Goal: Task Accomplishment & Management: Manage account settings

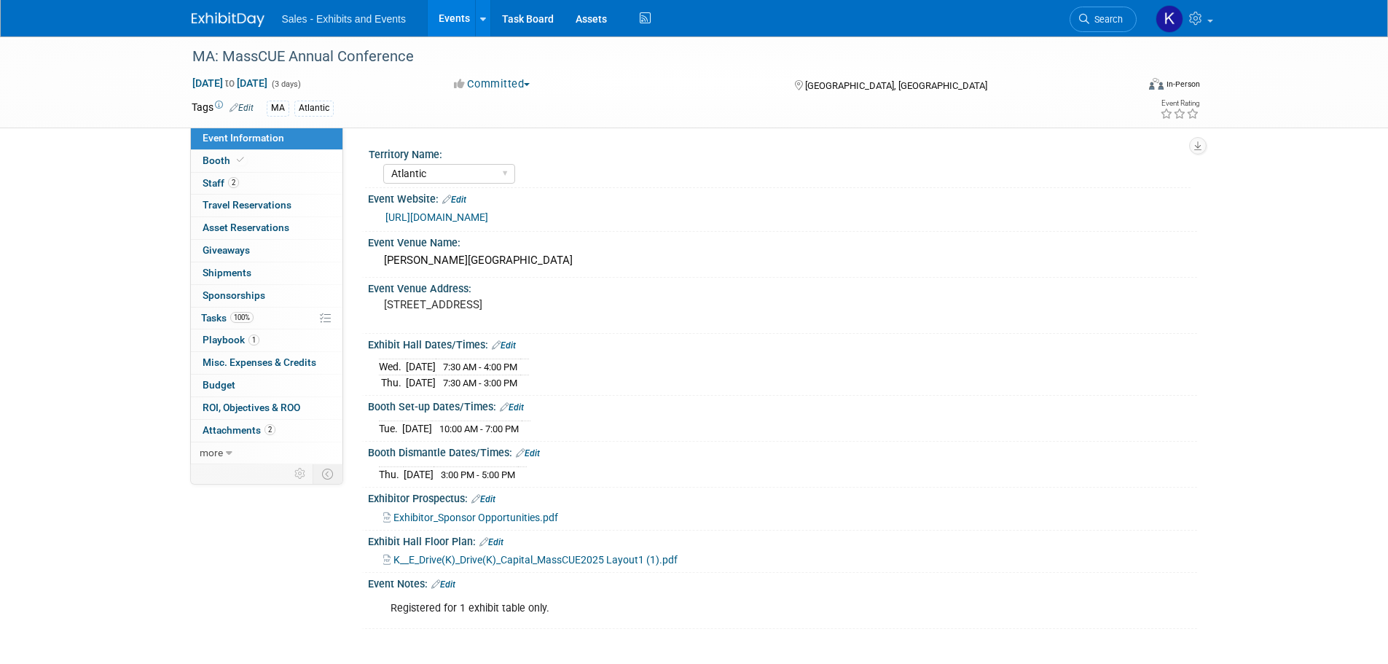
select select "Atlantic"
click at [233, 338] on span "Playbook 1" at bounding box center [231, 340] width 57 height 12
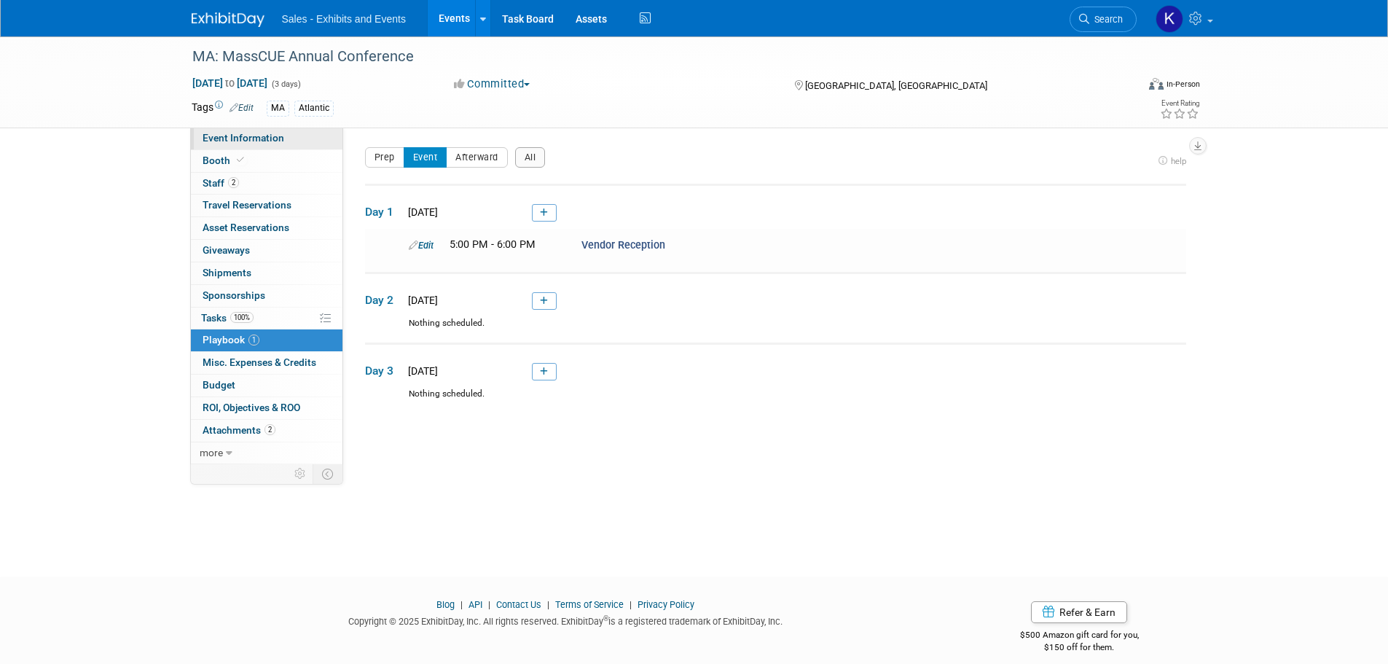
click at [222, 139] on span "Event Information" at bounding box center [244, 138] width 82 height 12
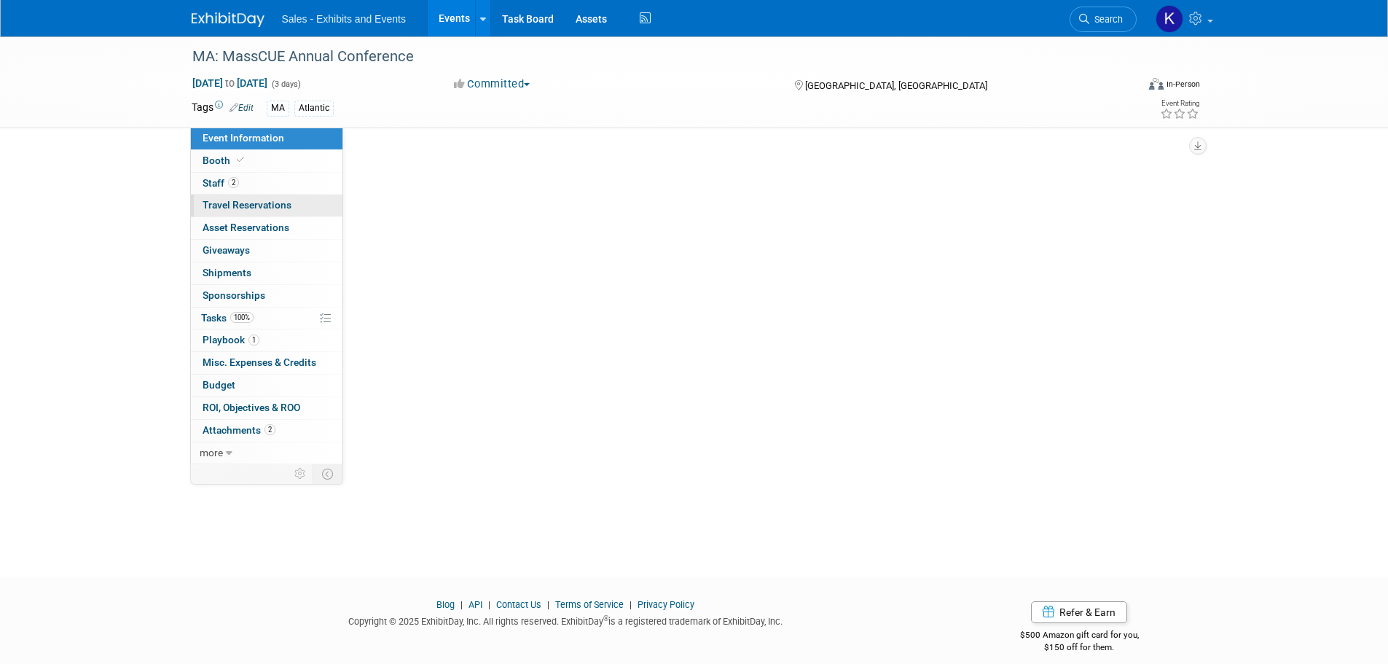
select select "Atlantic"
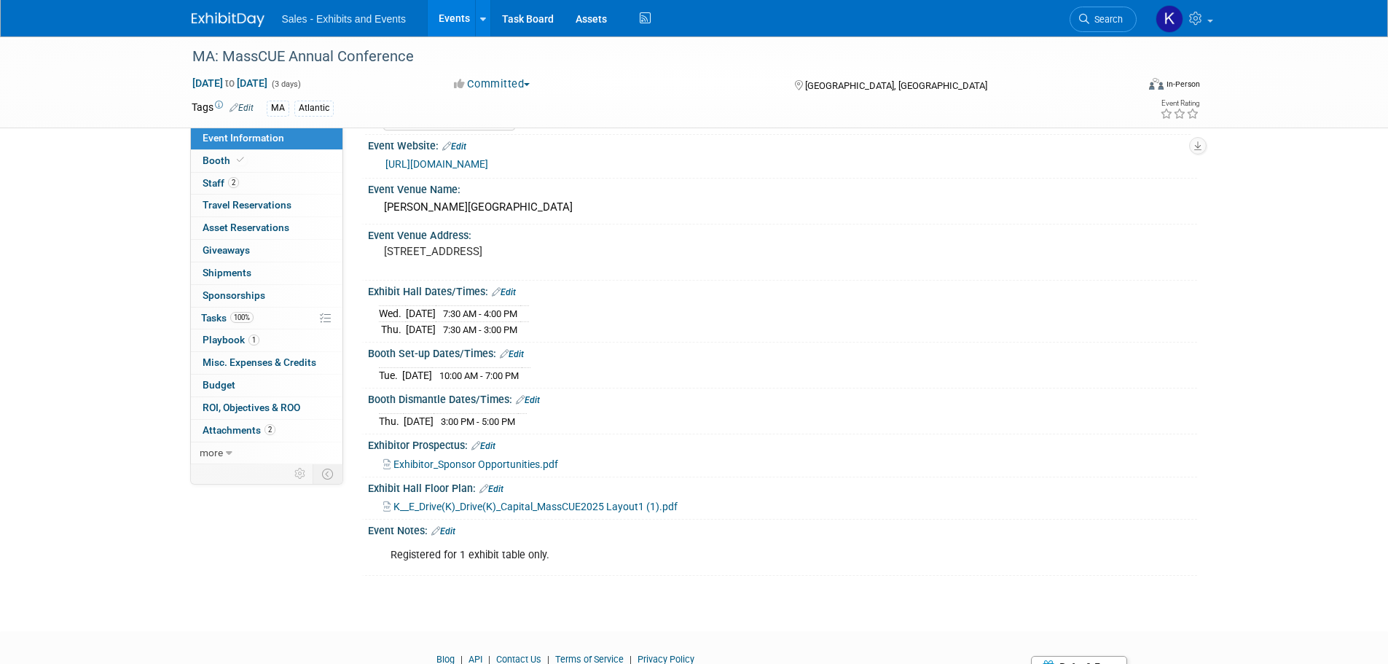
scroll to position [120, 0]
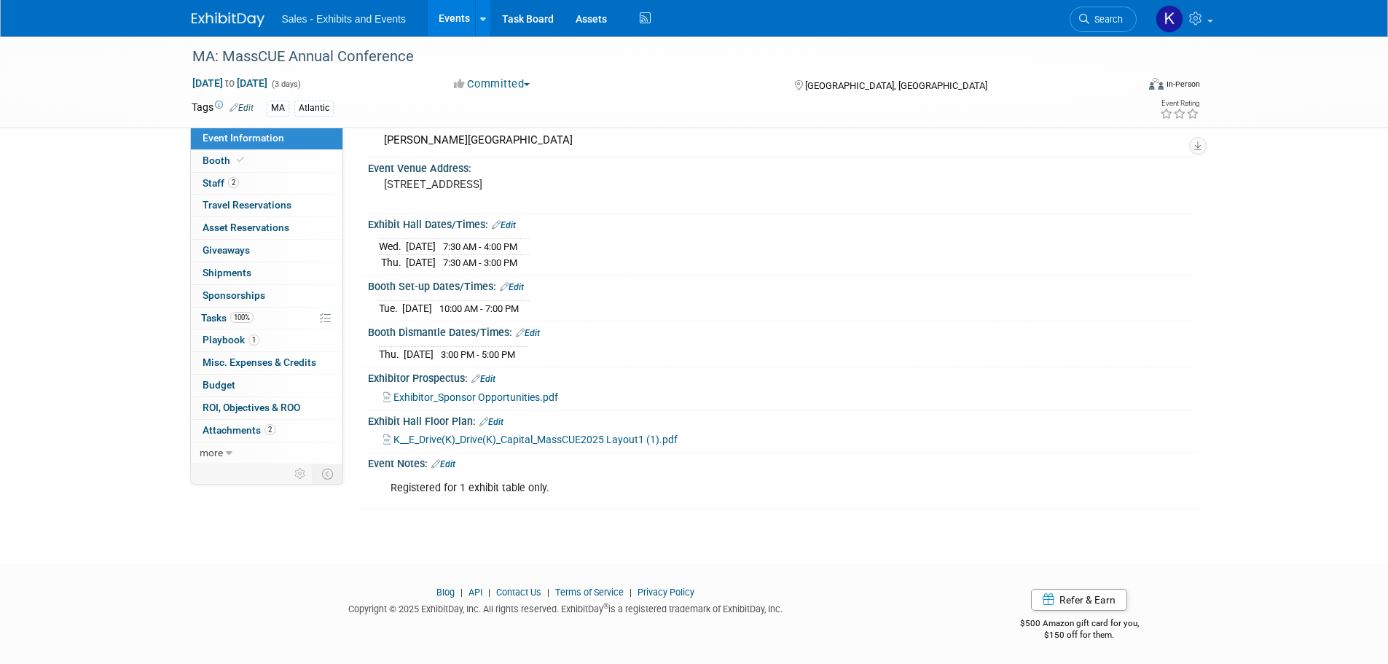
drag, startPoint x: 450, startPoint y: 462, endPoint x: 473, endPoint y: 468, distance: 24.0
click at [450, 462] on link "Edit" at bounding box center [443, 464] width 24 height 10
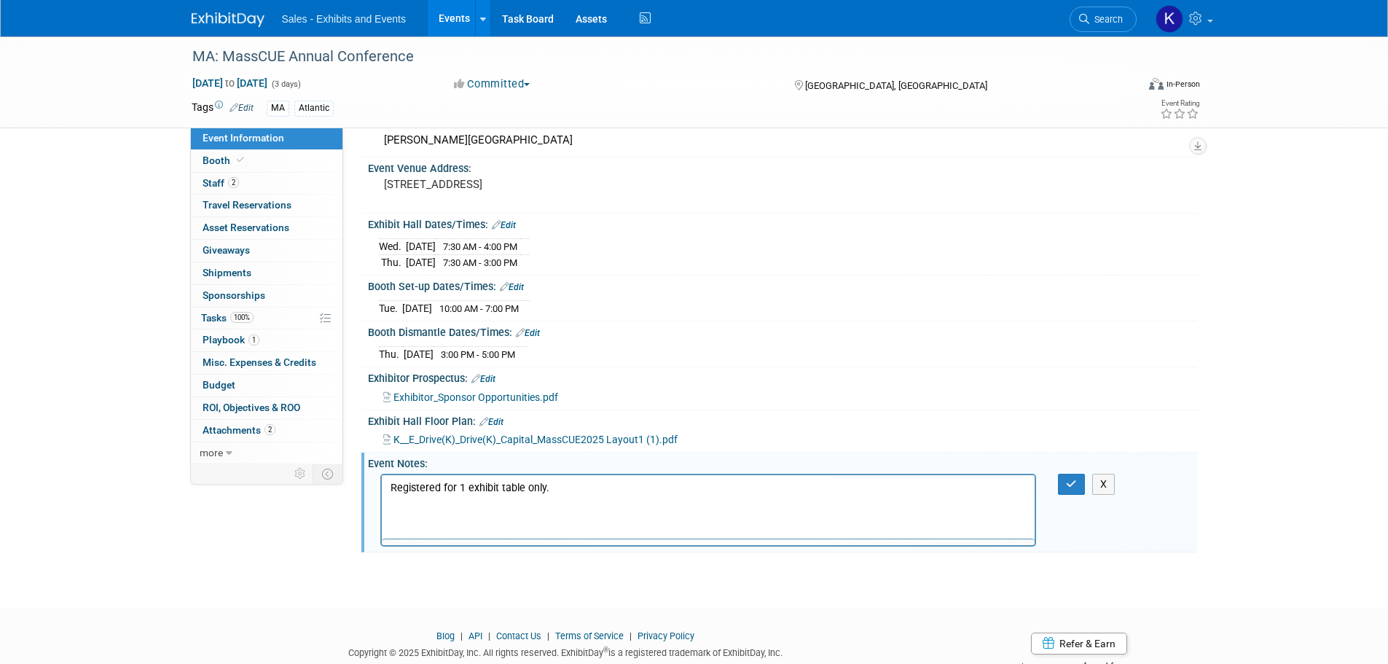
scroll to position [0, 0]
drag, startPoint x: 584, startPoint y: 485, endPoint x: 594, endPoint y: 486, distance: 9.6
click at [584, 485] on p "Registered for 1 exhibit table only." at bounding box center [708, 487] width 637 height 15
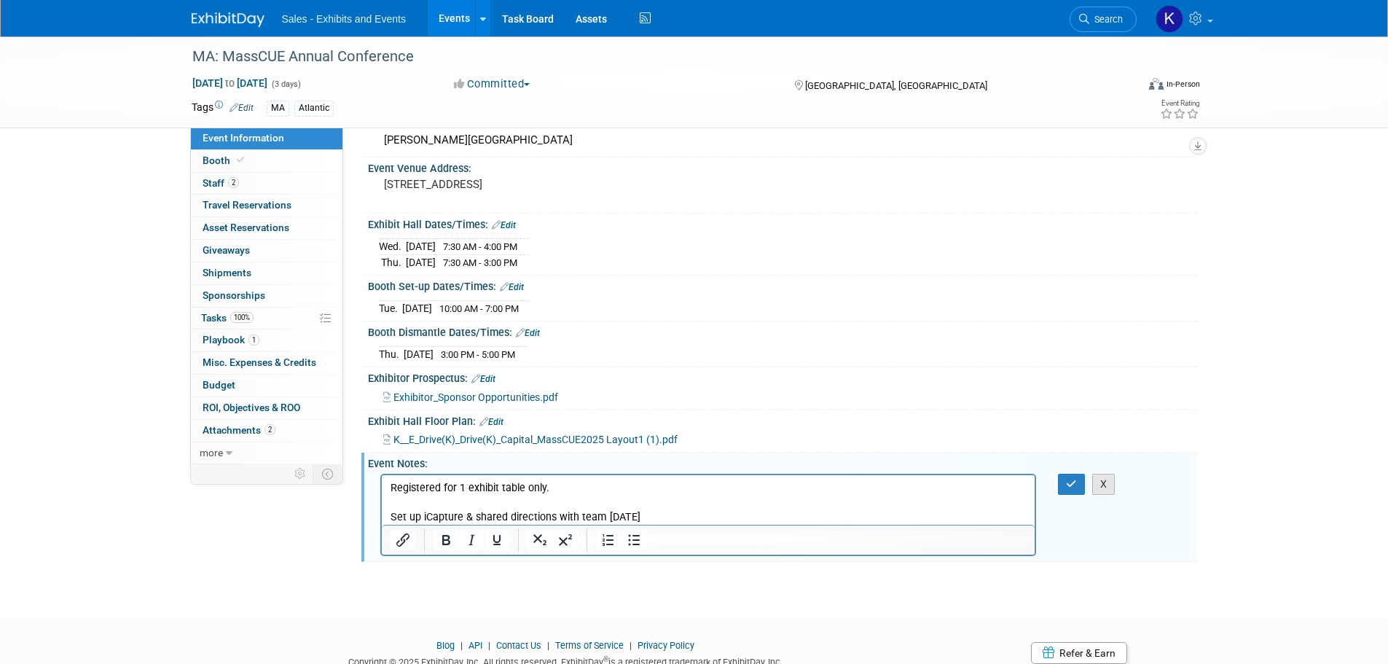
drag, startPoint x: 1070, startPoint y: 484, endPoint x: 1100, endPoint y: 490, distance: 30.4
click at [1070, 486] on icon "button" at bounding box center [1071, 484] width 11 height 10
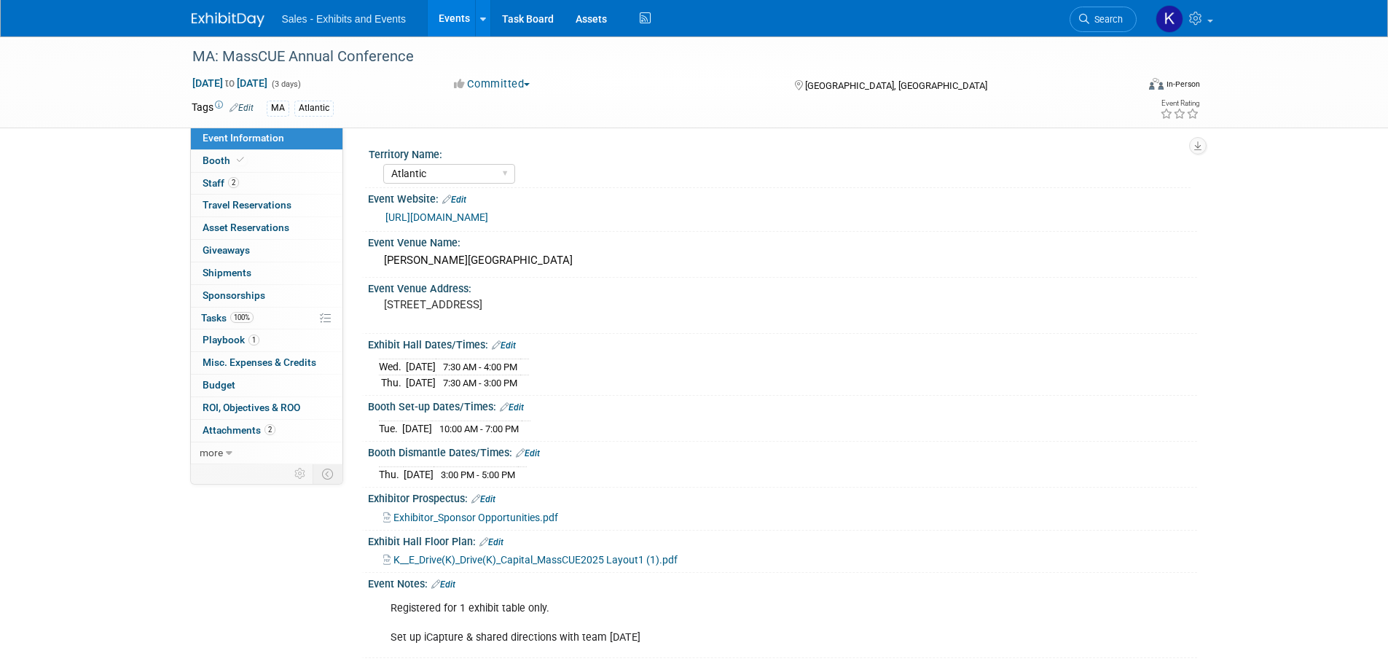
click at [235, 24] on img at bounding box center [228, 19] width 73 height 15
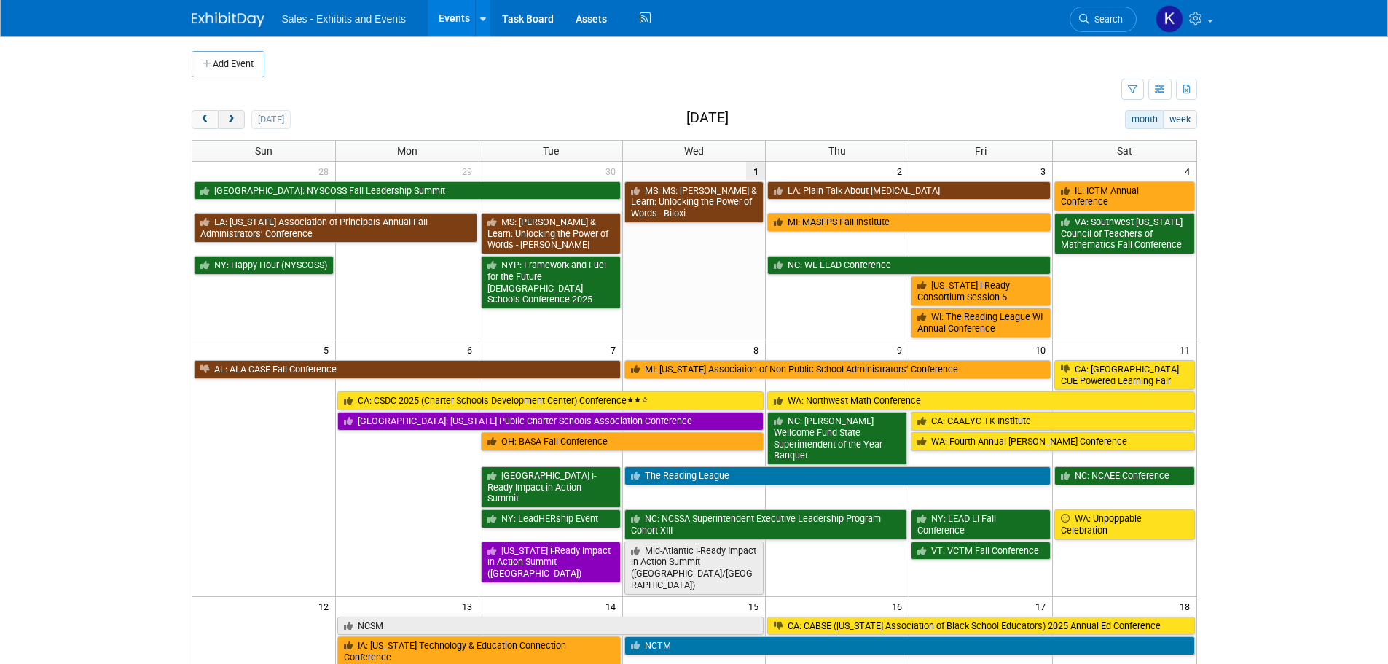
click at [226, 119] on span "next" at bounding box center [231, 119] width 11 height 9
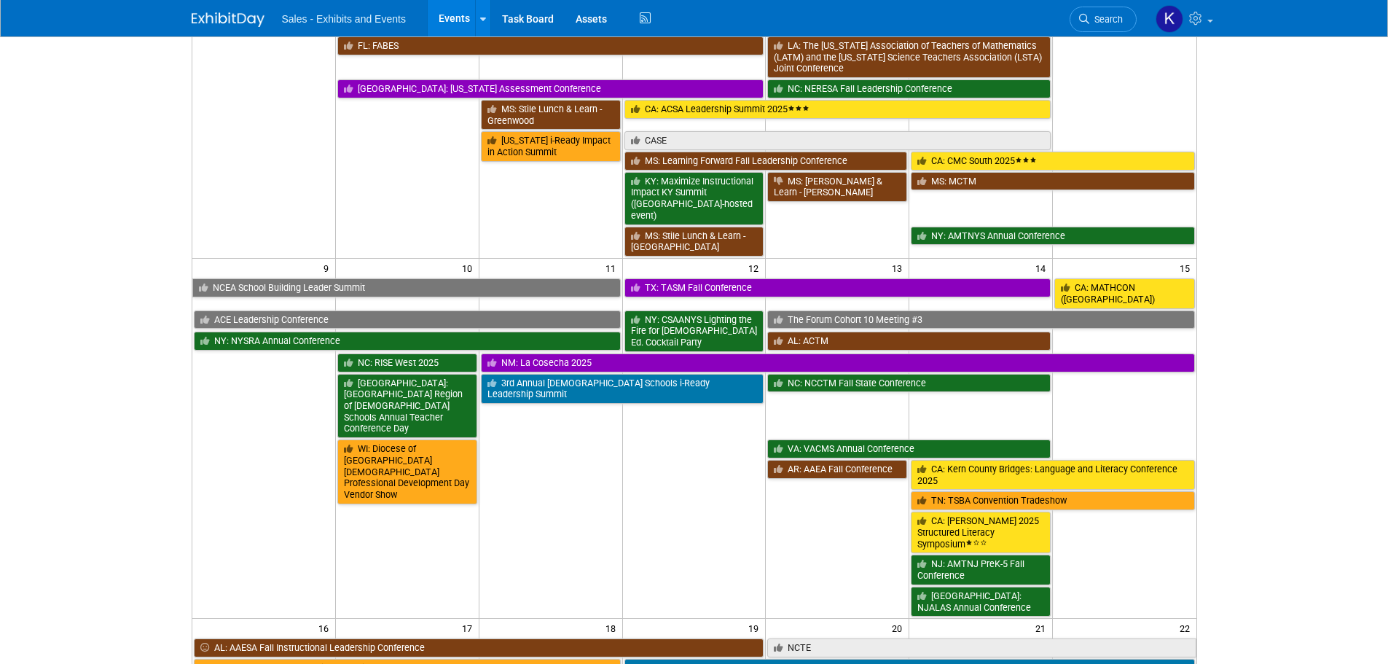
scroll to position [656, 0]
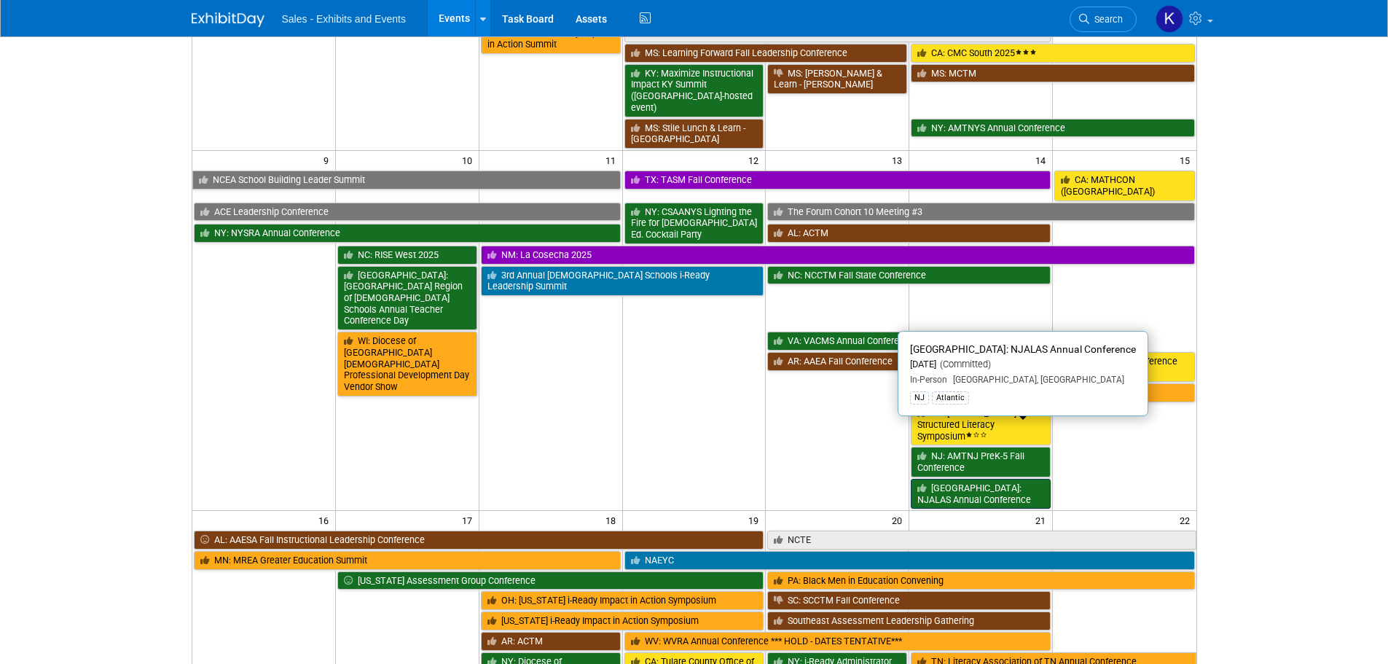
click at [993, 479] on link "[GEOGRAPHIC_DATA]: NJALAS Annual Conference" at bounding box center [981, 494] width 140 height 30
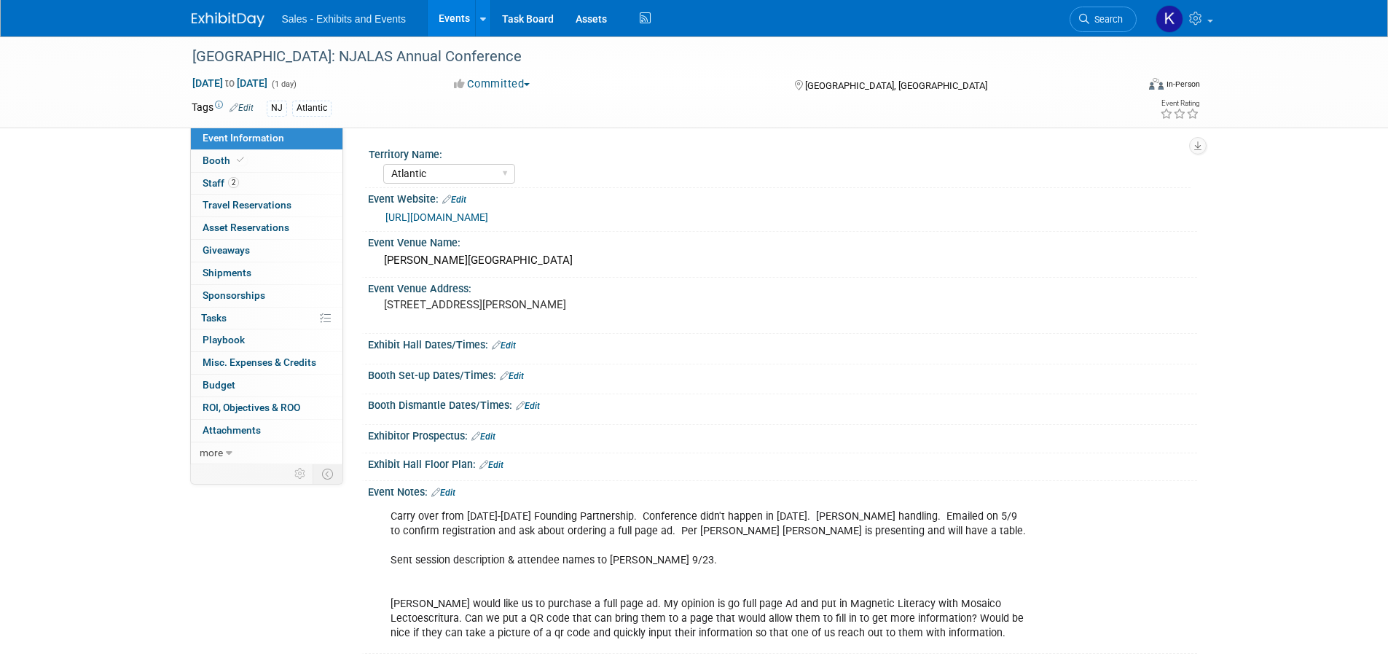
select select "Atlantic"
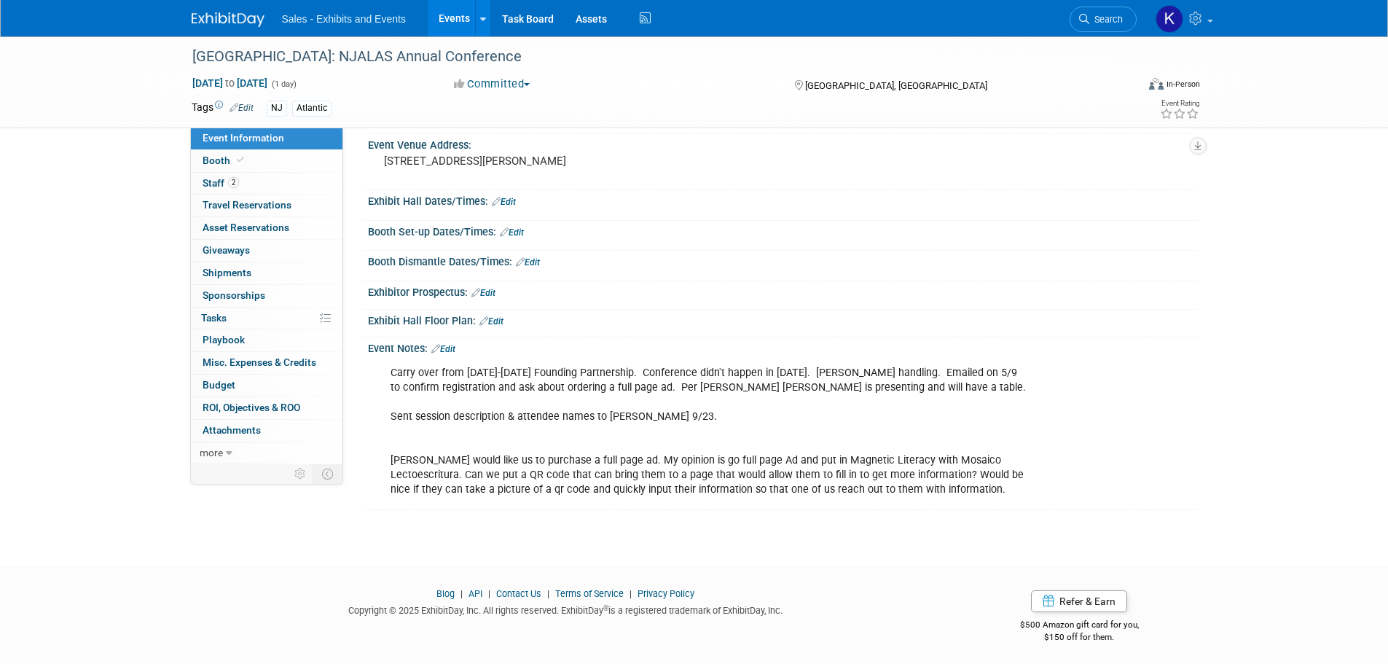
scroll to position [147, 0]
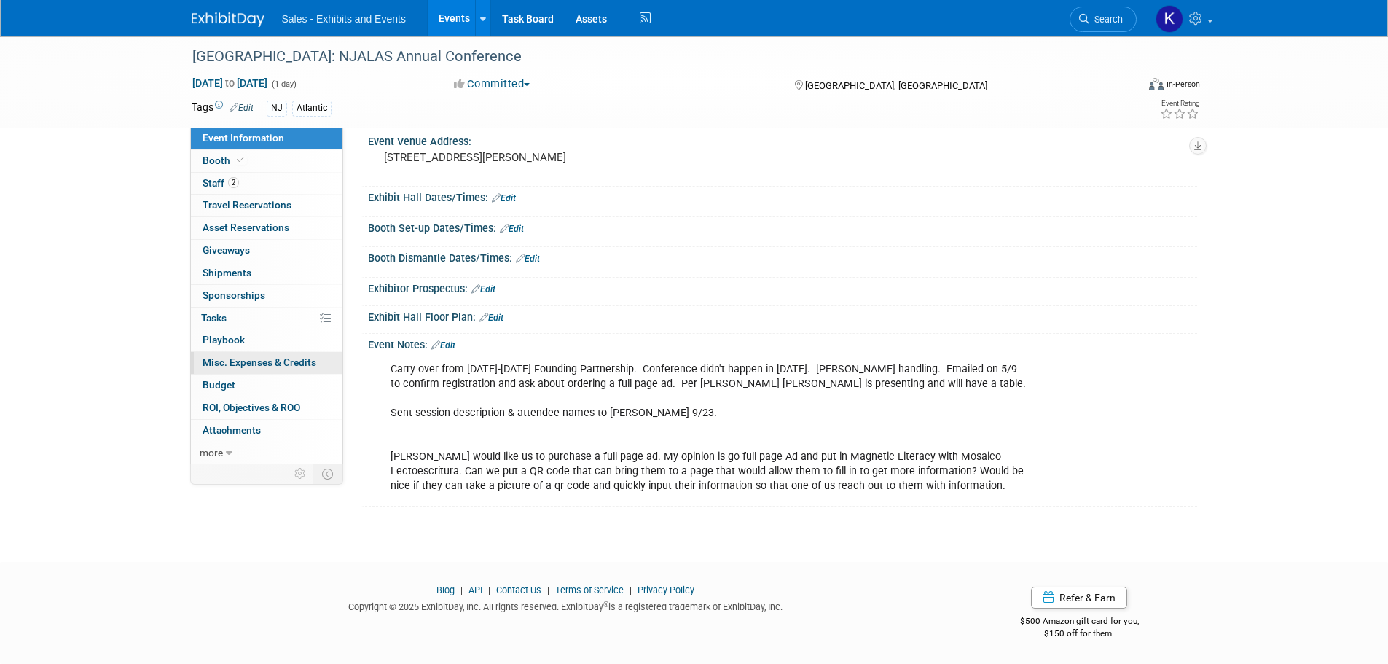
click at [248, 366] on span "Misc. Expenses & Credits 0" at bounding box center [260, 362] width 114 height 12
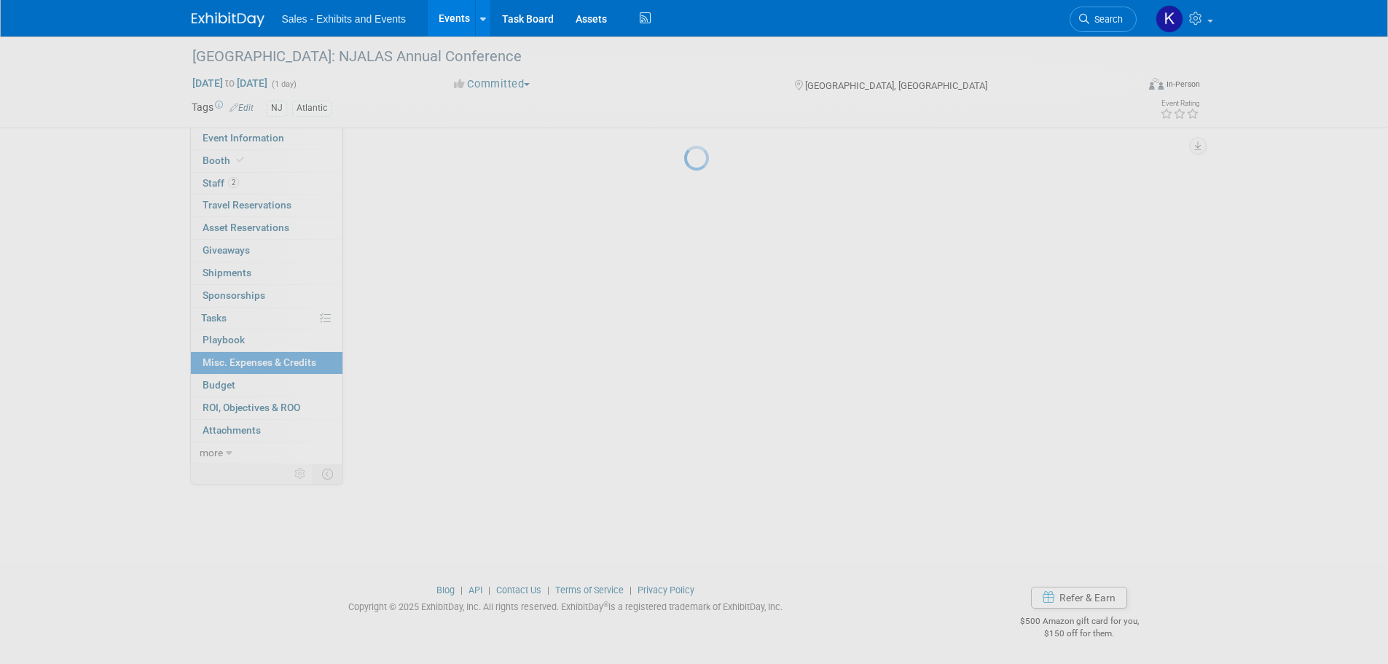
scroll to position [0, 0]
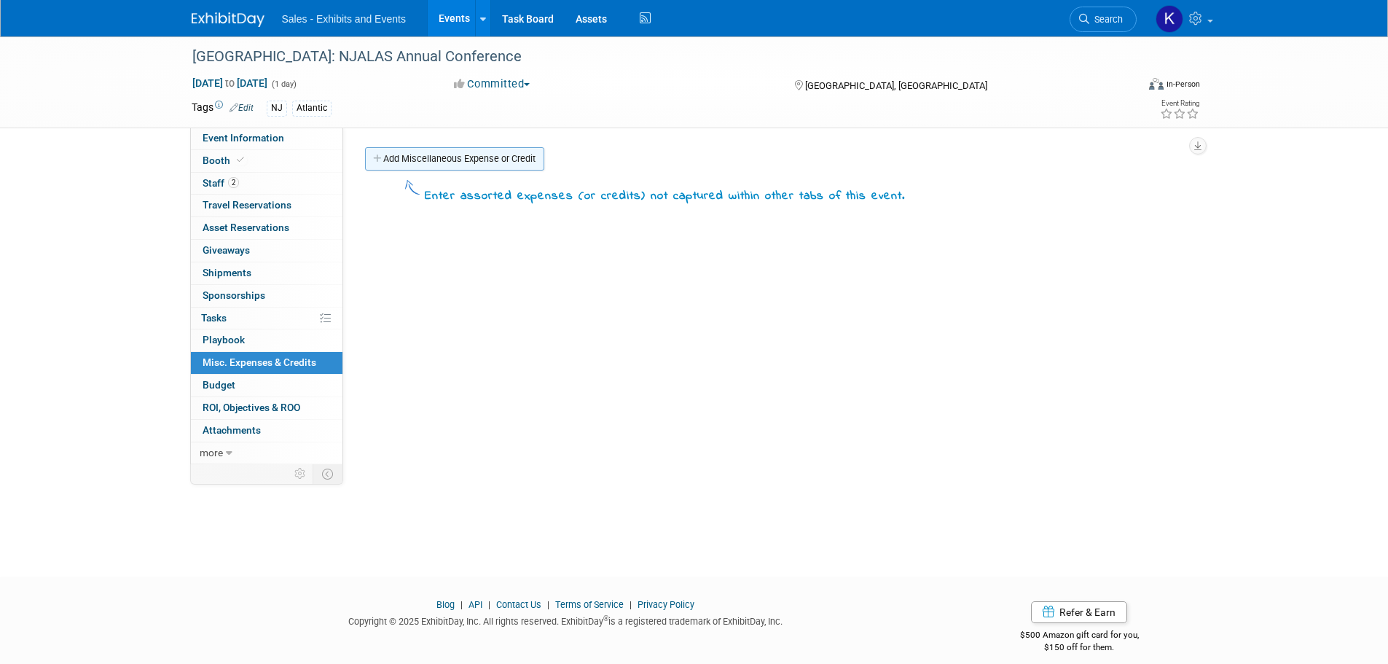
click at [472, 165] on link "Add Miscellaneous Expense or Credit" at bounding box center [454, 158] width 179 height 23
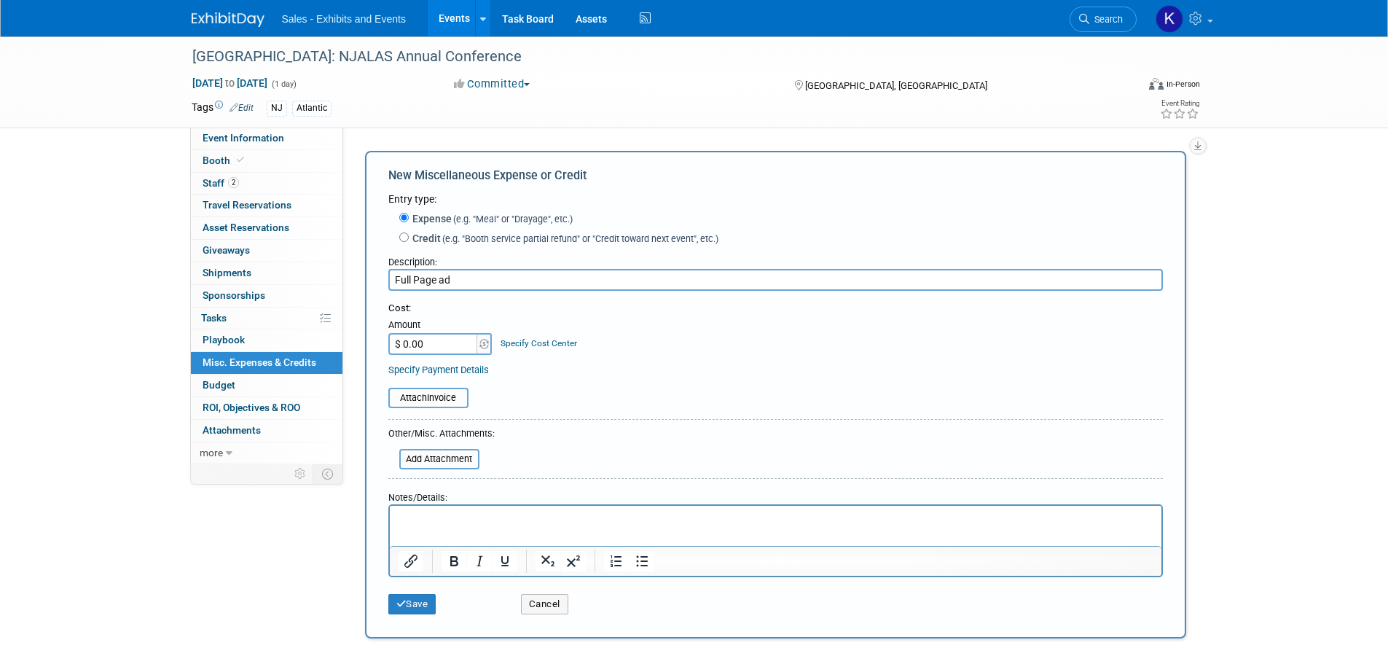
type input "Full Page ad"
click at [437, 344] on input "$ 0.00" at bounding box center [433, 344] width 91 height 22
type input "$ 500.00"
drag, startPoint x: 472, startPoint y: 517, endPoint x: 490, endPoint y: 511, distance: 18.7
click at [474, 517] on p "Rich Text Area. Press ALT-0 for help." at bounding box center [775, 519] width 755 height 15
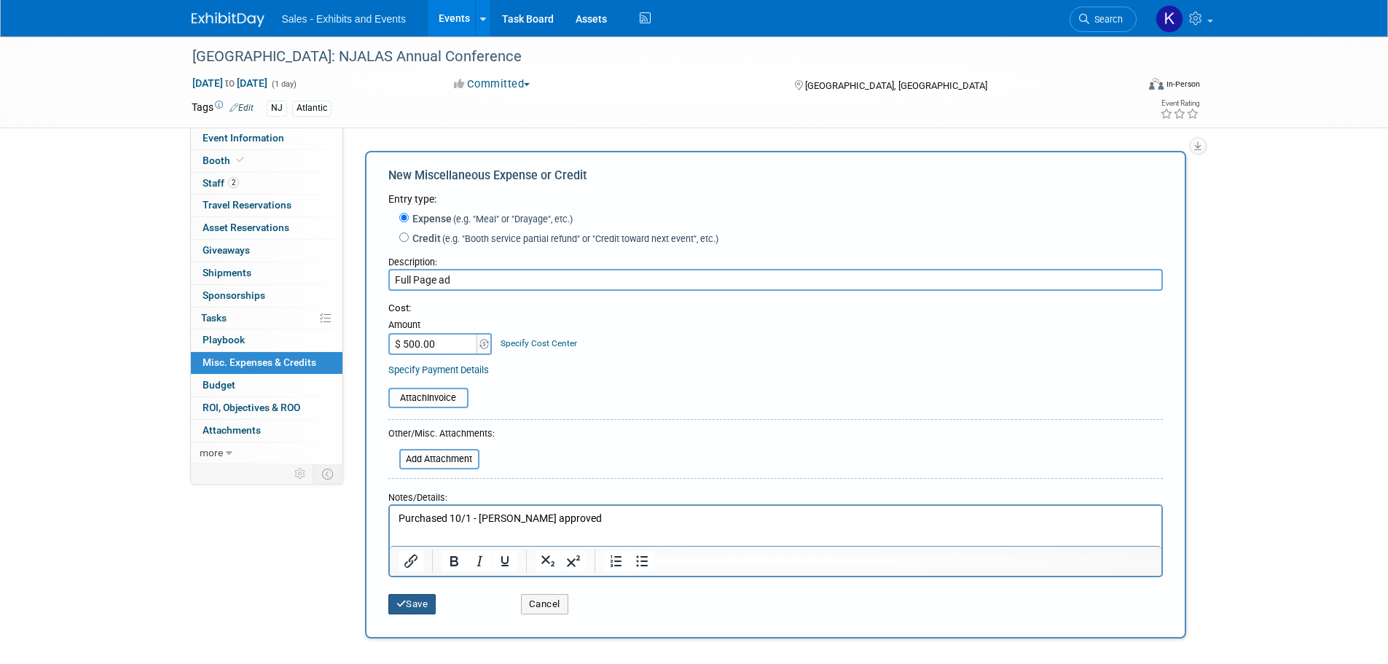
click at [424, 600] on button "Save" at bounding box center [412, 604] width 48 height 20
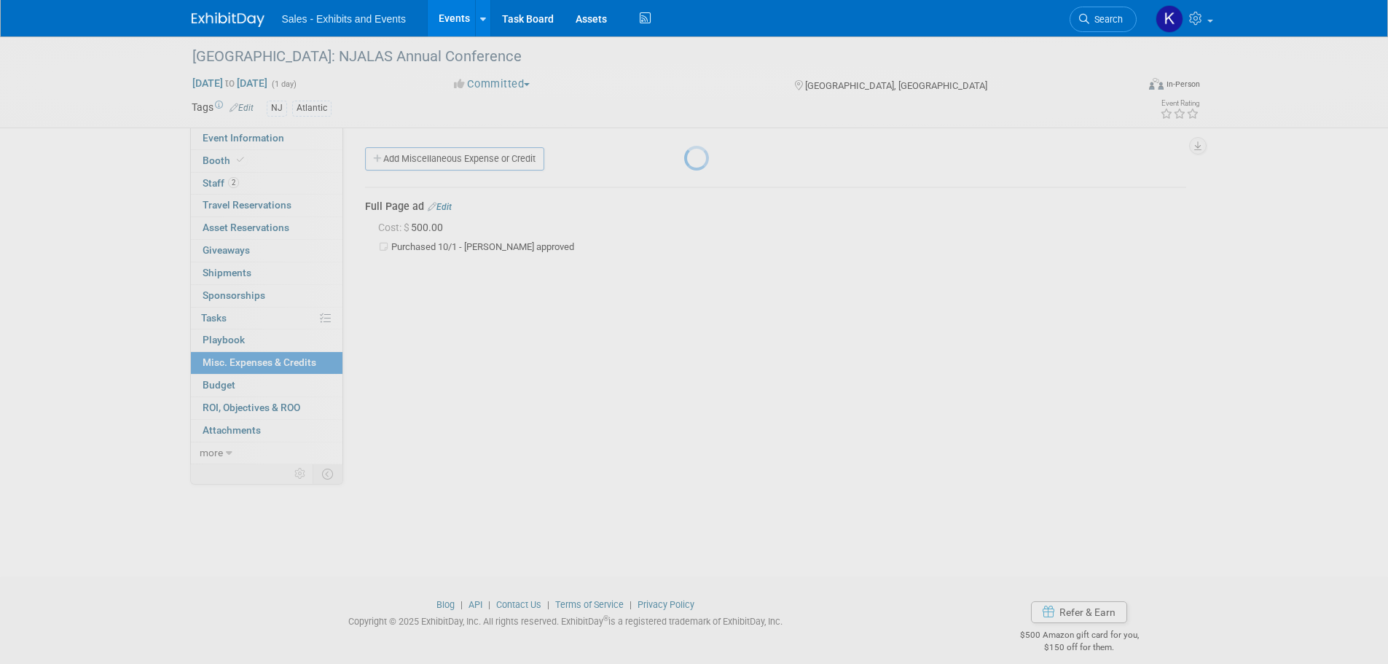
scroll to position [15, 0]
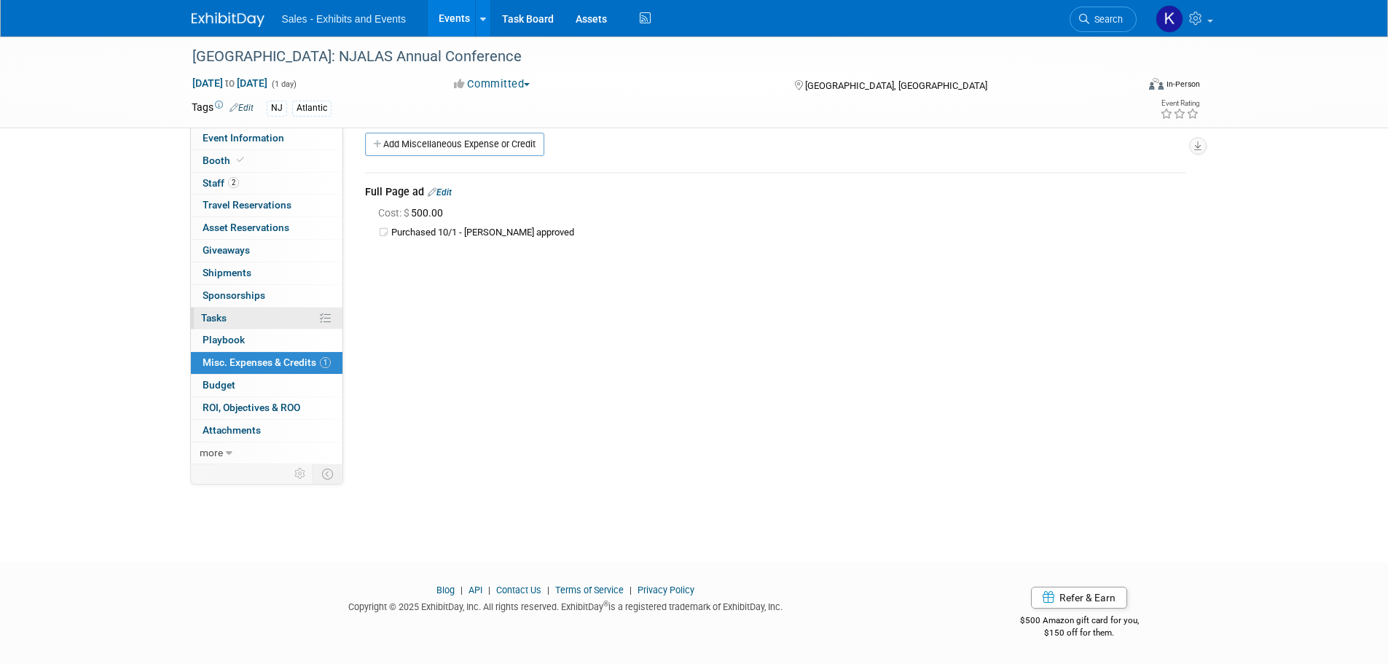
click at [223, 323] on span "Tasks 0%" at bounding box center [214, 318] width 26 height 12
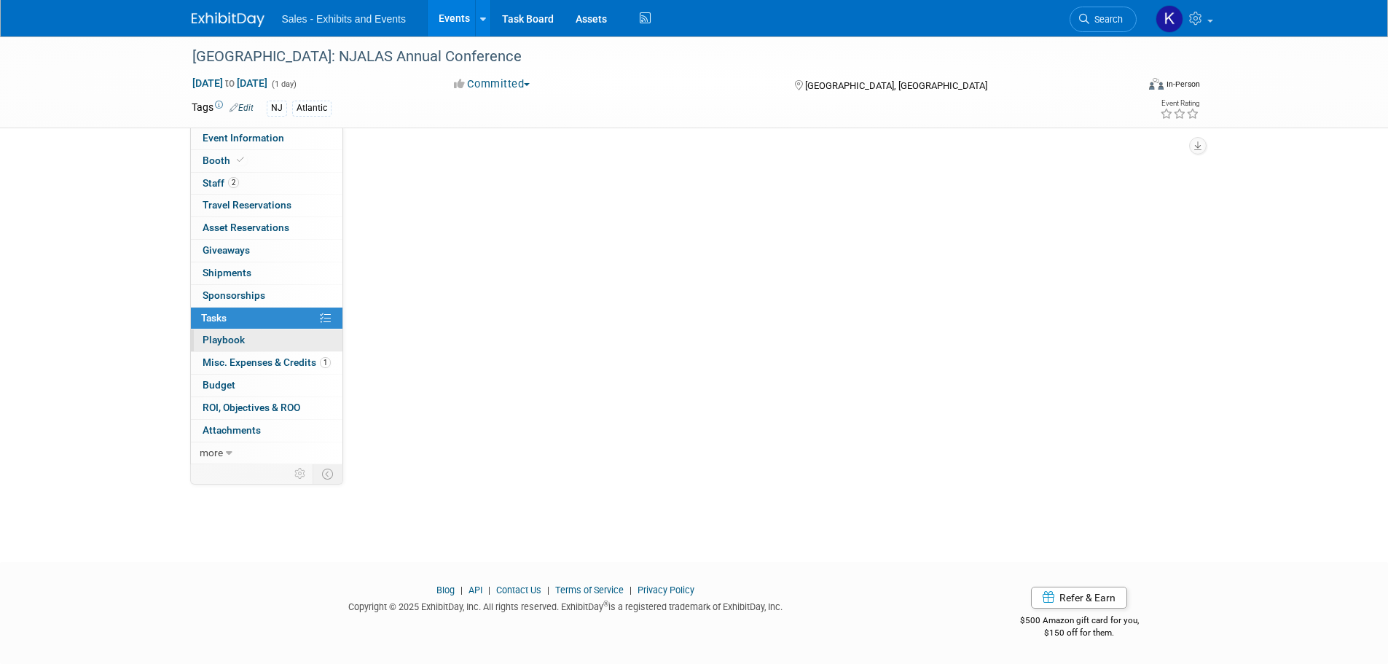
scroll to position [0, 0]
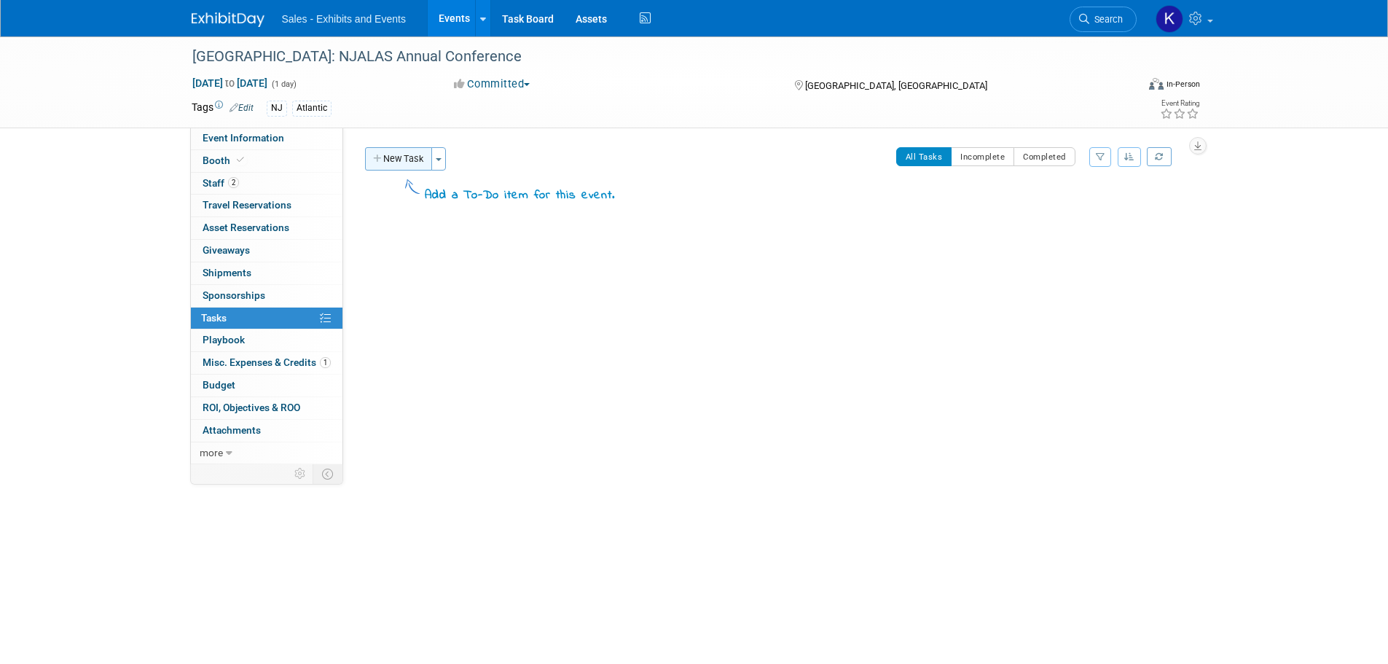
click at [414, 162] on button "New Task" at bounding box center [398, 158] width 67 height 23
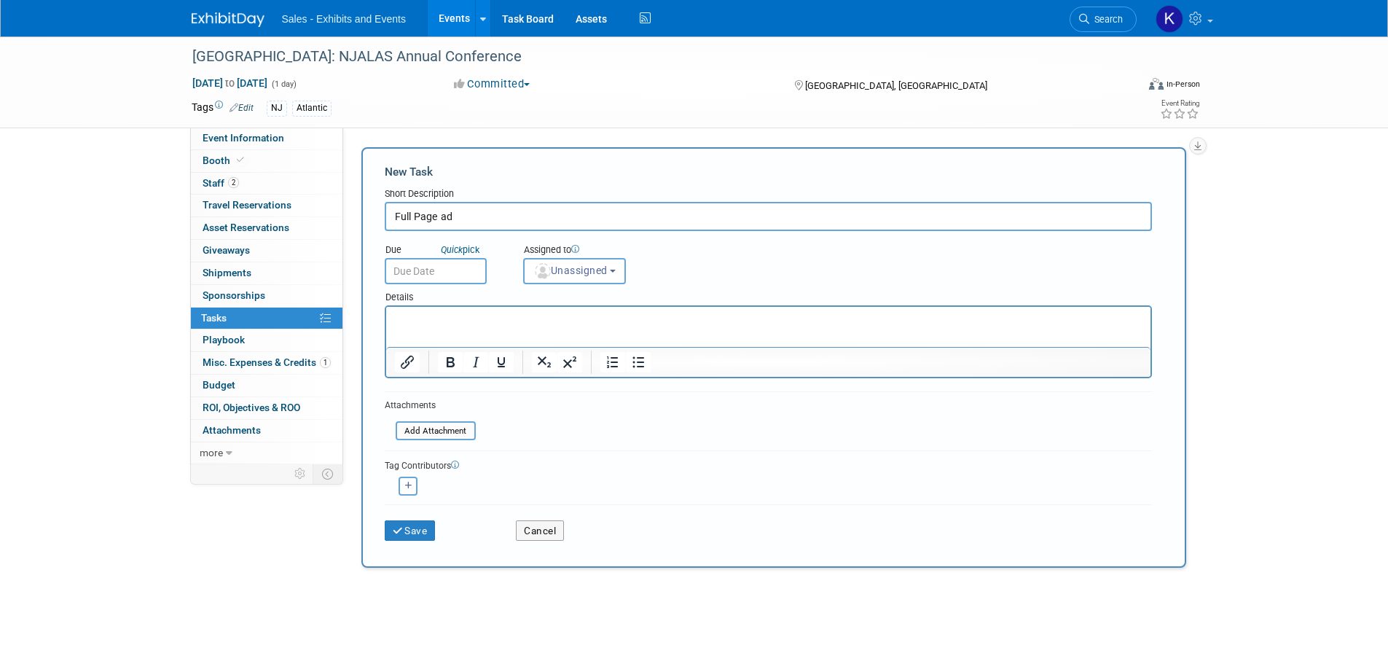
type input "Full Page ad"
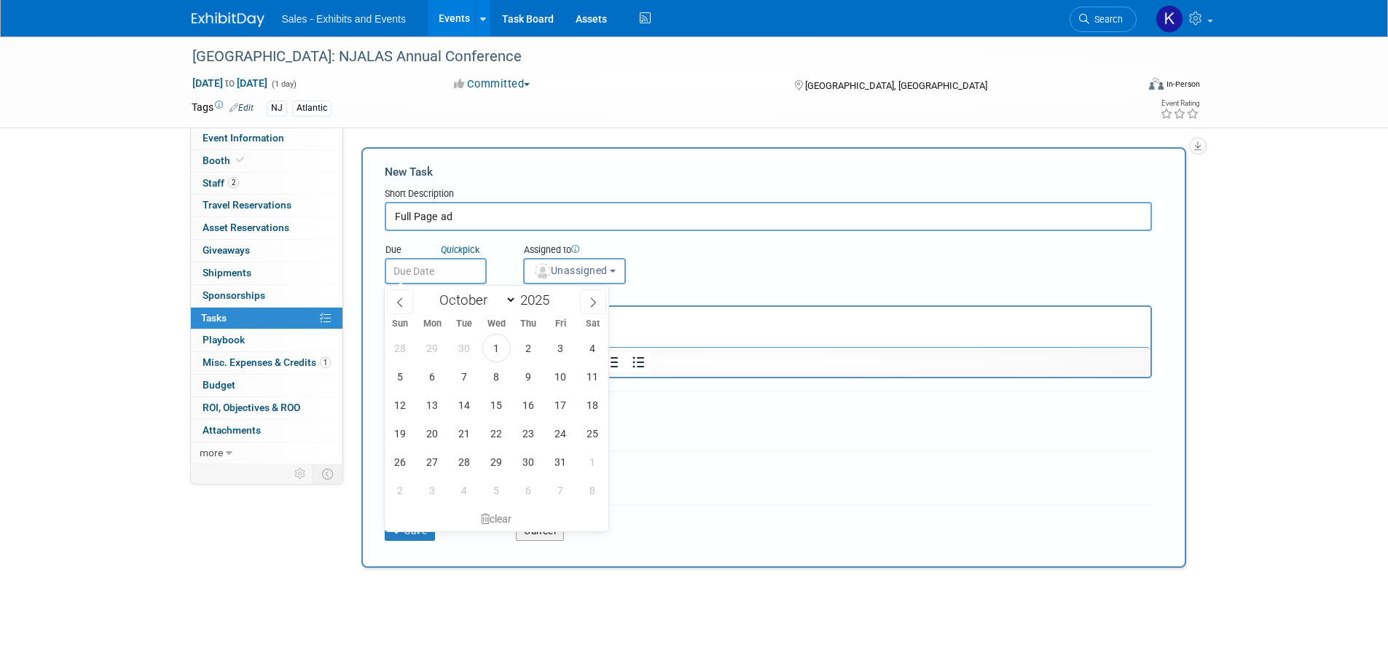
click at [439, 268] on input "text" at bounding box center [436, 271] width 102 height 26
click at [507, 299] on select "January February March April May June July August September October November De…" at bounding box center [475, 300] width 84 height 18
click at [433, 291] on select "January February March April May June July August September October November De…" at bounding box center [475, 300] width 84 height 18
click at [530, 471] on span "30" at bounding box center [528, 461] width 28 height 28
type input "[DATE]"
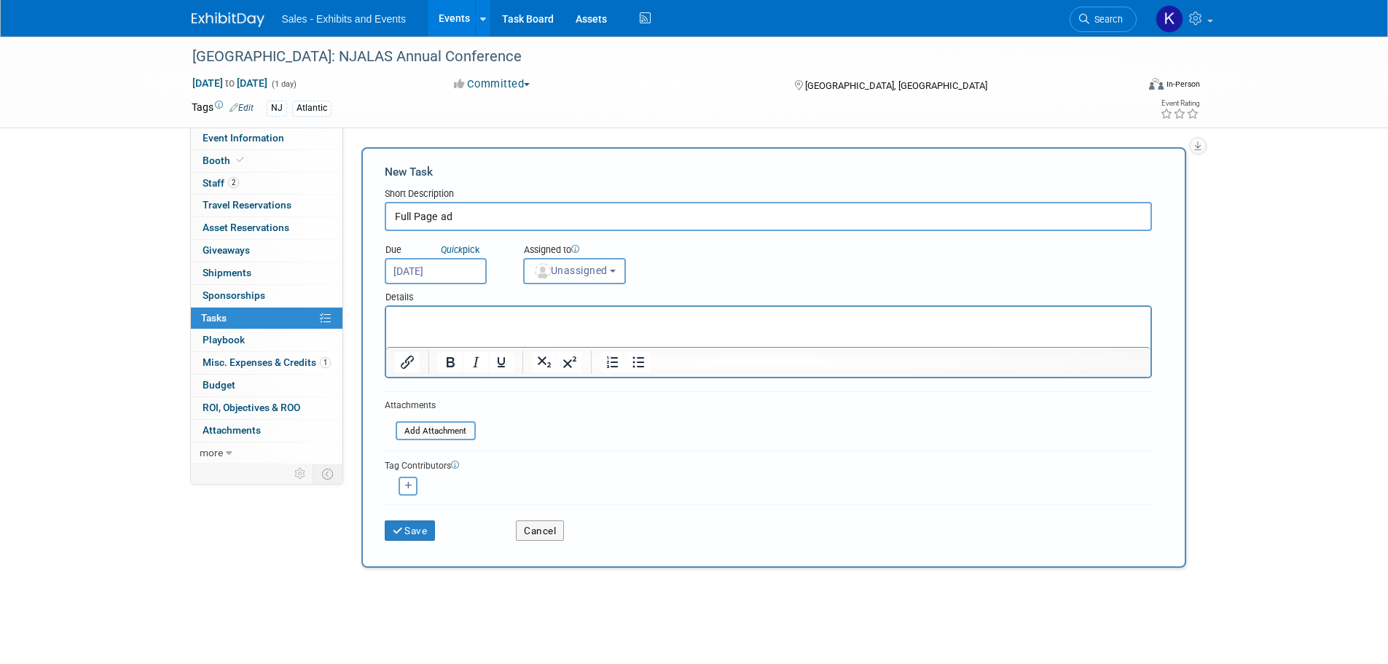
click at [436, 313] on p "Rich Text Area. Press ALT-0 for help." at bounding box center [768, 320] width 748 height 15
click at [507, 318] on p "5.5"w X 8.5"H" at bounding box center [768, 320] width 748 height 15
drag, startPoint x: 585, startPoint y: 321, endPoint x: 601, endPoint y: 316, distance: 16.6
click at [585, 321] on p "5.5"w X 8.5"H hi-res (300 dpi), jpg or png" at bounding box center [768, 320] width 748 height 15
drag, startPoint x: 405, startPoint y: 525, endPoint x: 427, endPoint y: 528, distance: 22.0
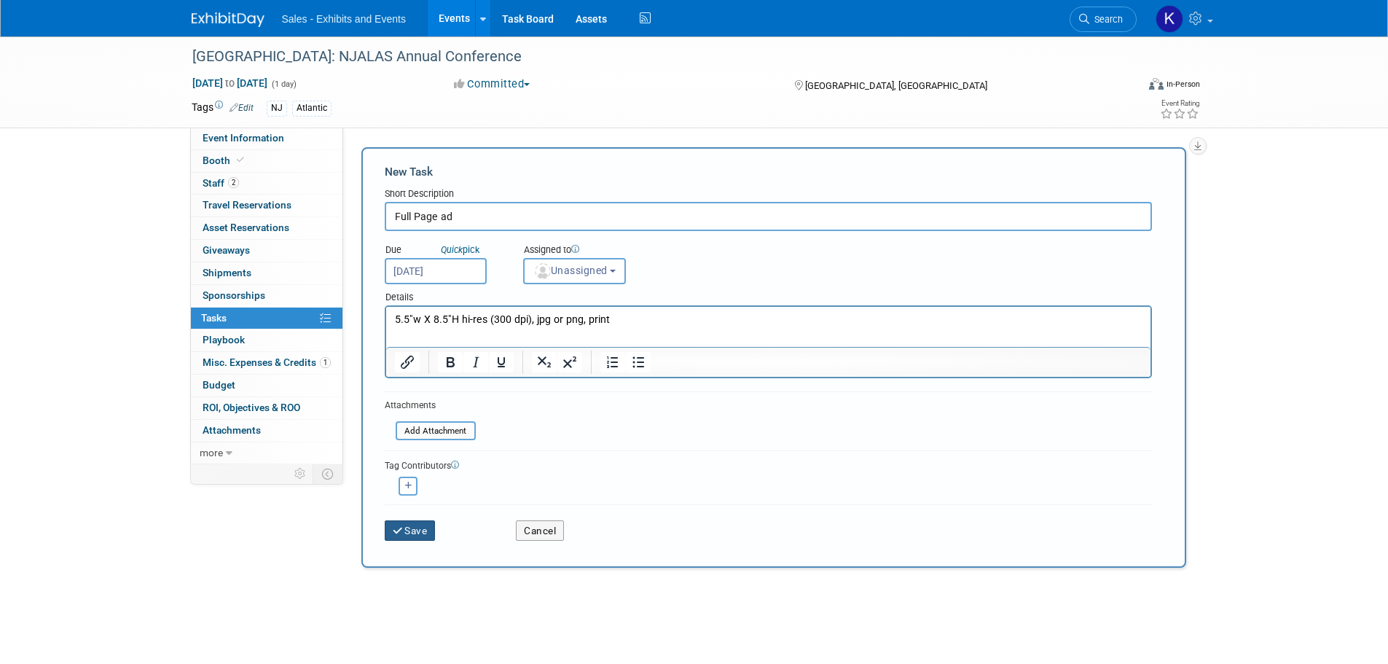
click at [406, 525] on button "Save" at bounding box center [410, 530] width 51 height 20
